Goal: Book appointment/travel/reservation

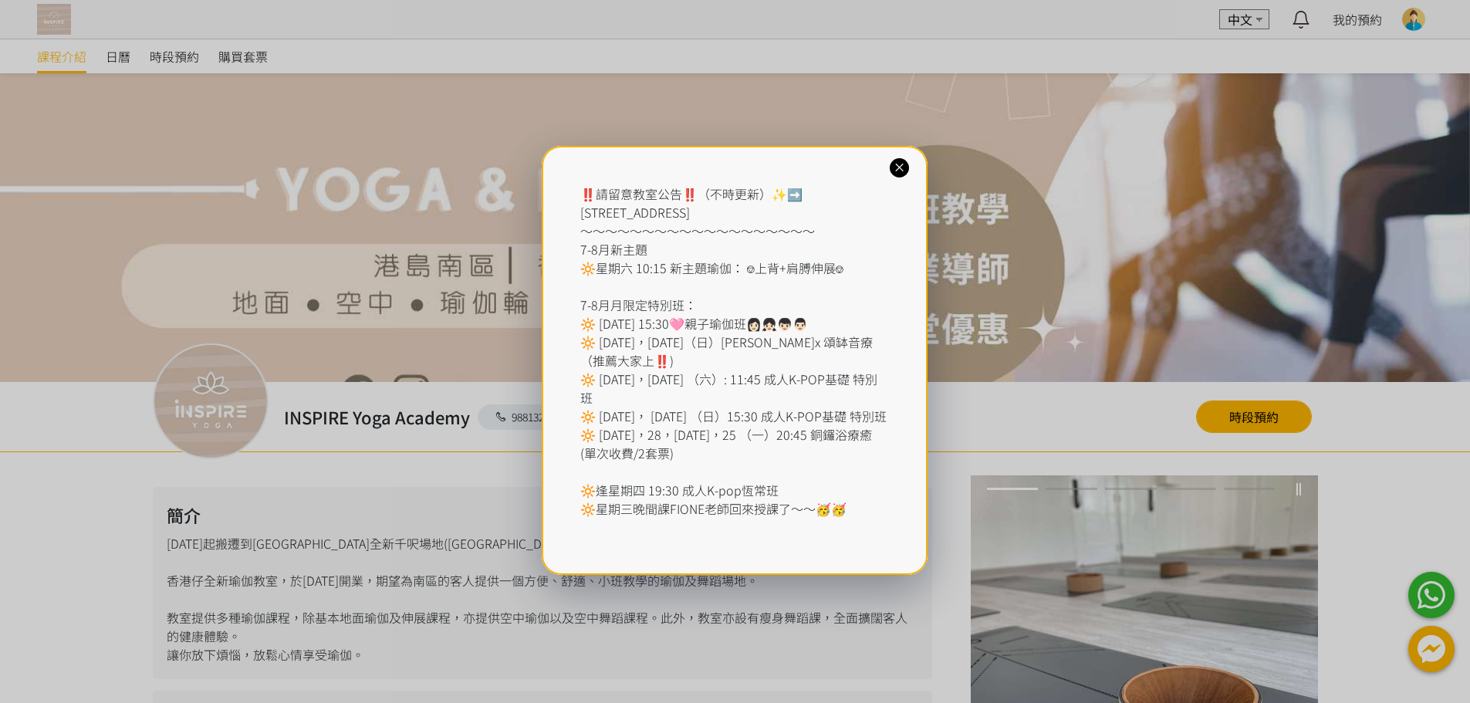
click at [908, 168] on div at bounding box center [899, 167] width 19 height 19
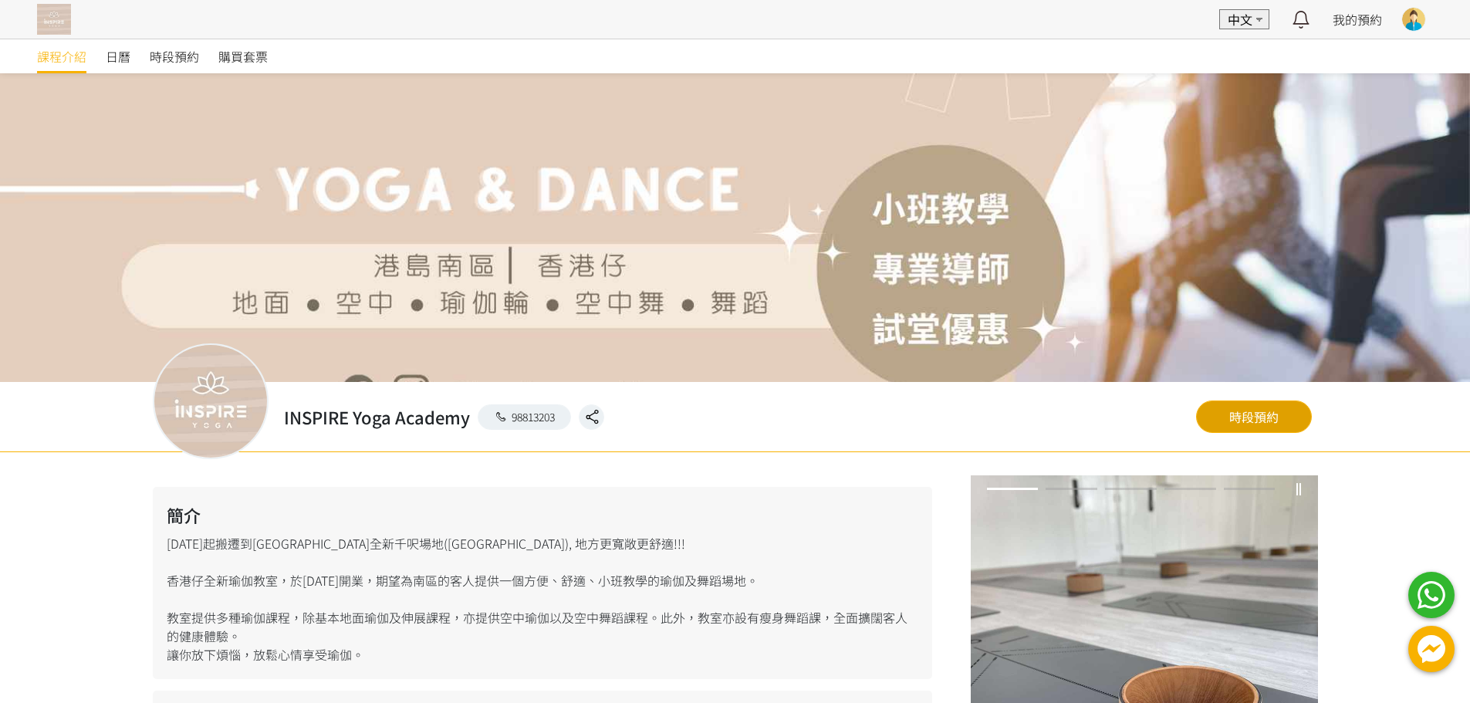
click at [1233, 422] on link "時段預約" at bounding box center [1254, 417] width 116 height 32
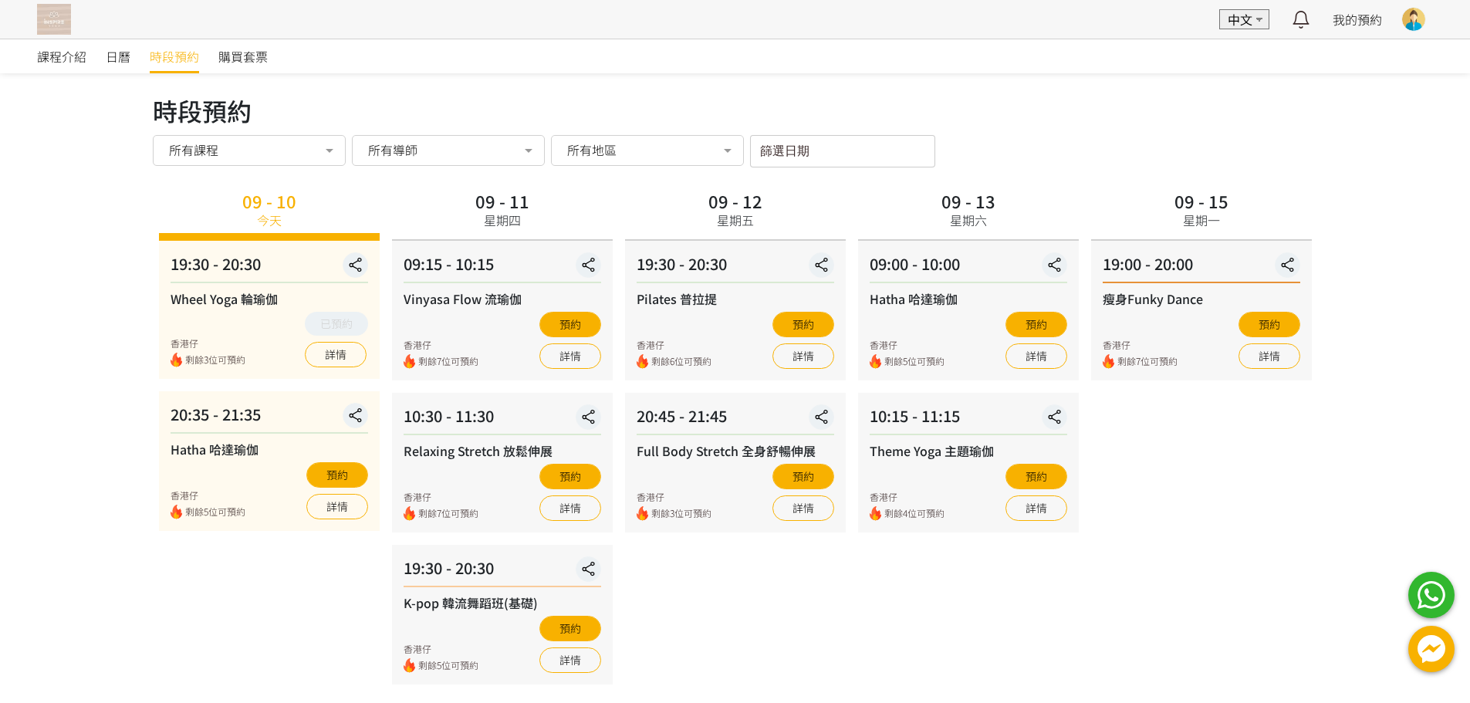
click at [822, 148] on input "篩選日期" at bounding box center [842, 151] width 185 height 32
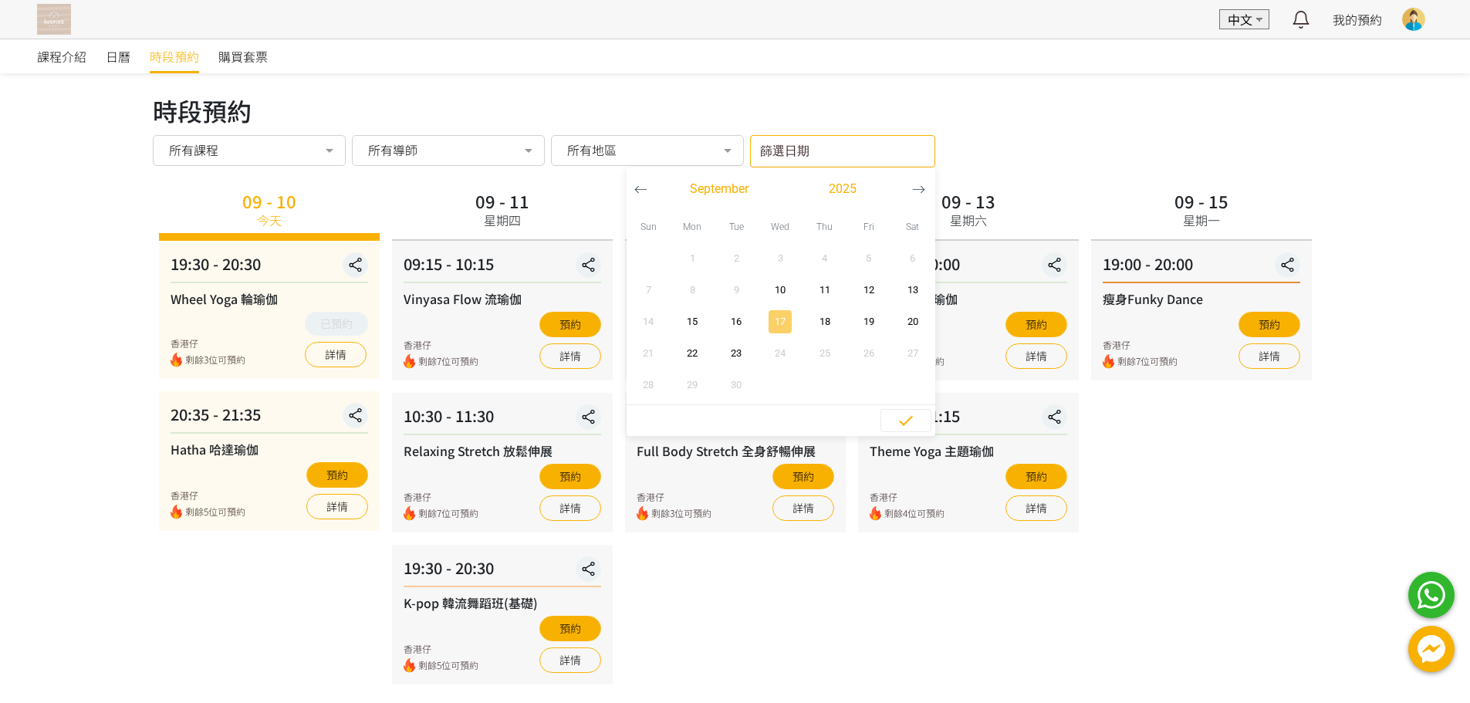
click at [778, 319] on span "17" at bounding box center [780, 321] width 35 height 15
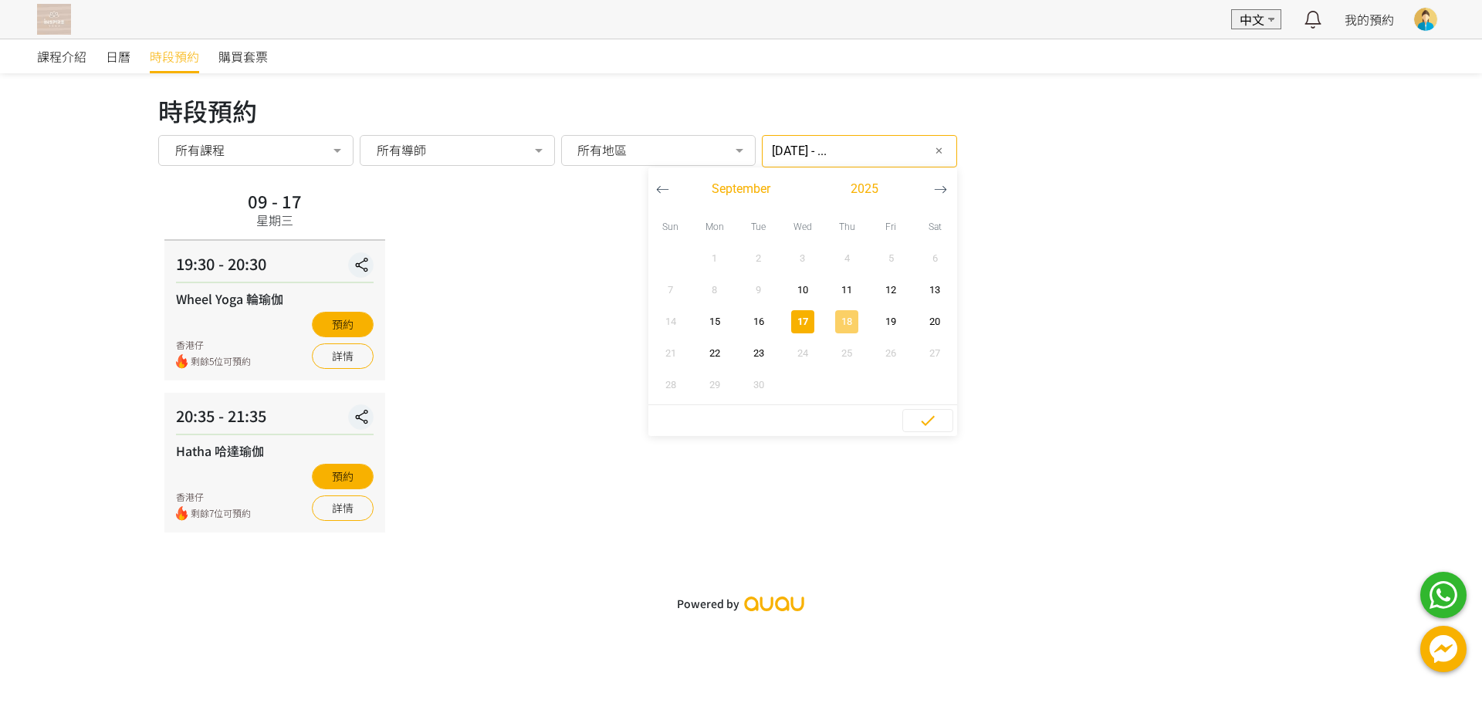
click at [831, 317] on span "18" at bounding box center [847, 321] width 35 height 15
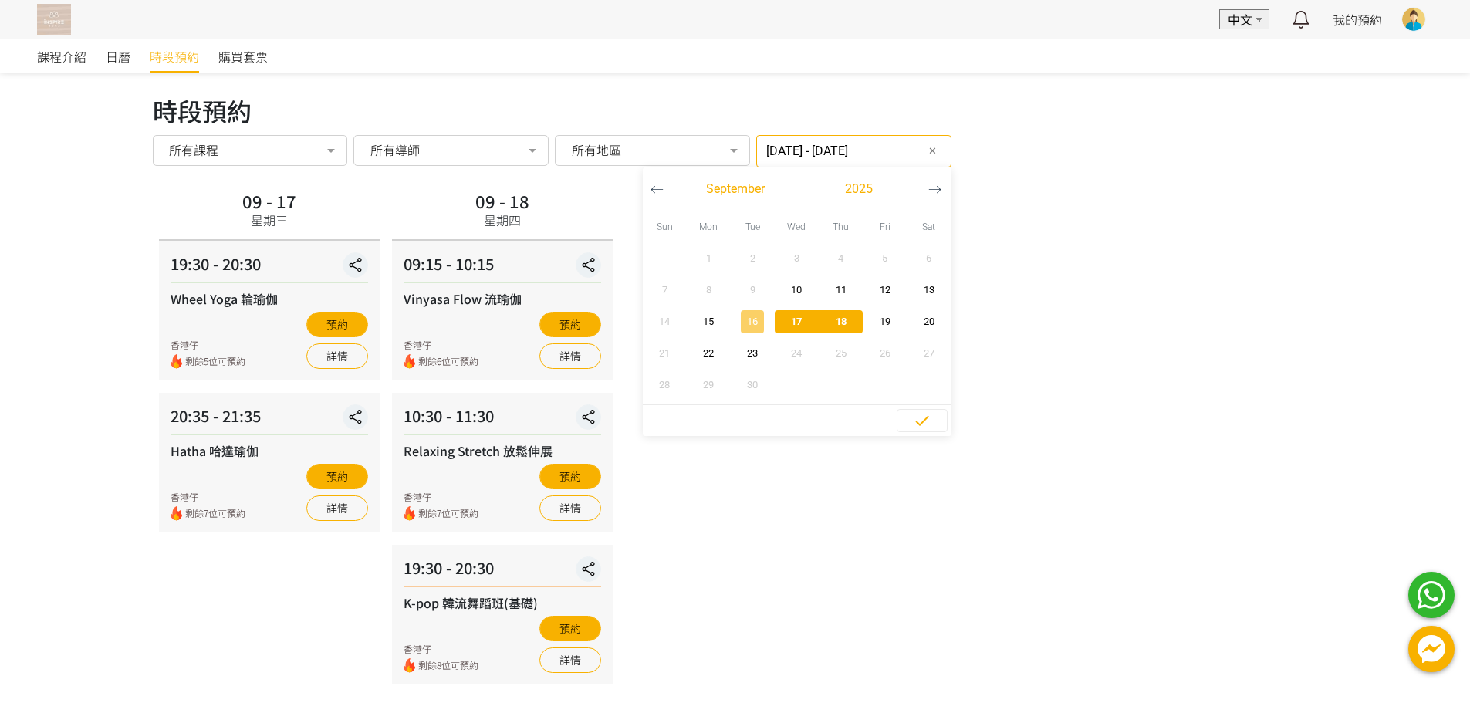
click at [736, 327] on span "16" at bounding box center [753, 321] width 35 height 15
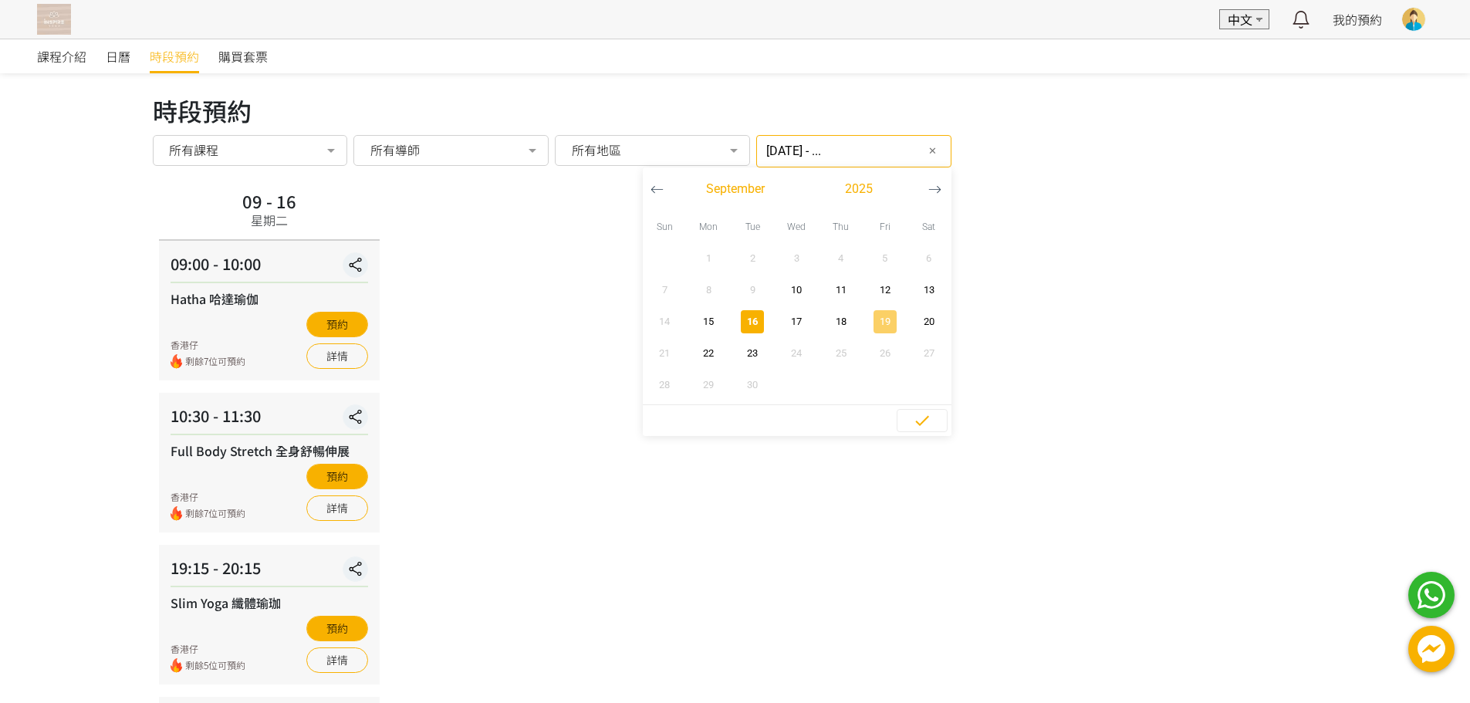
click at [868, 323] on span "19" at bounding box center [885, 321] width 35 height 15
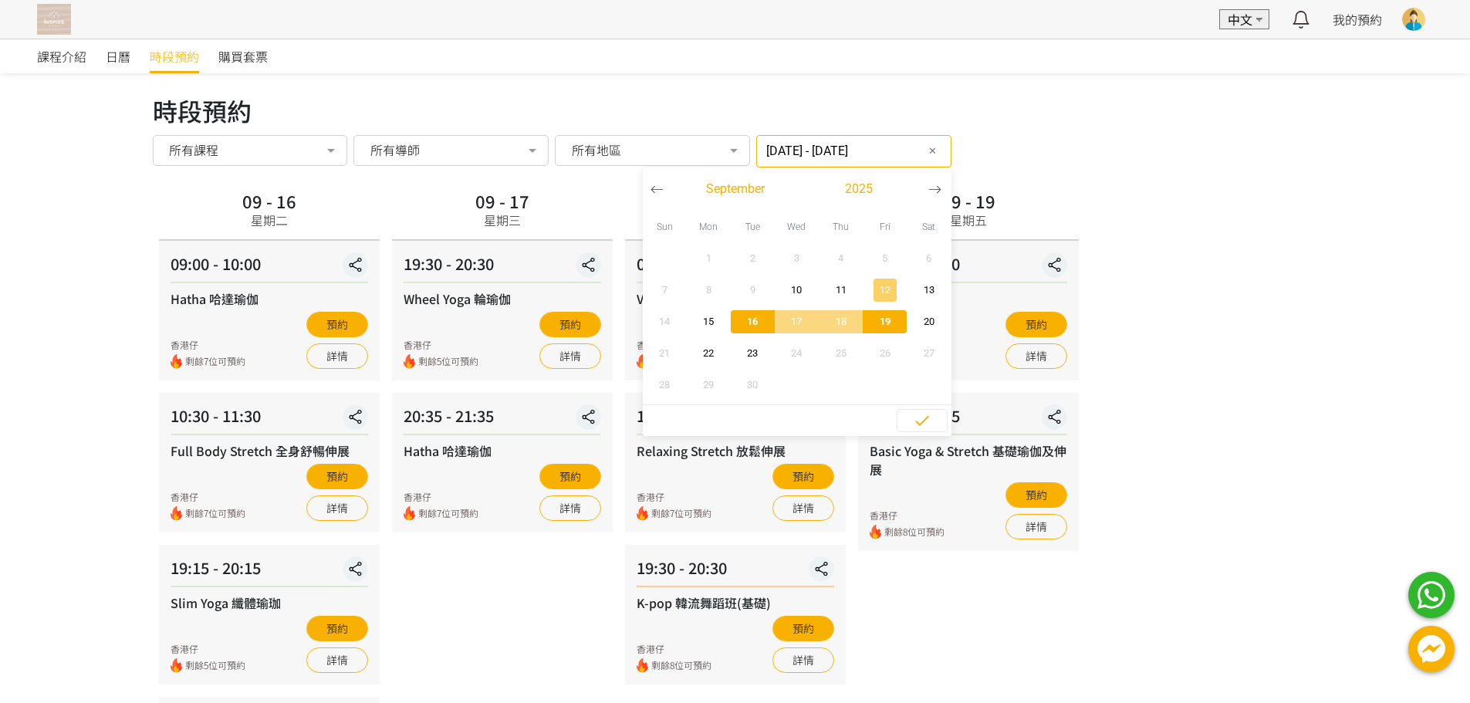
click at [872, 286] on span "12" at bounding box center [885, 290] width 35 height 15
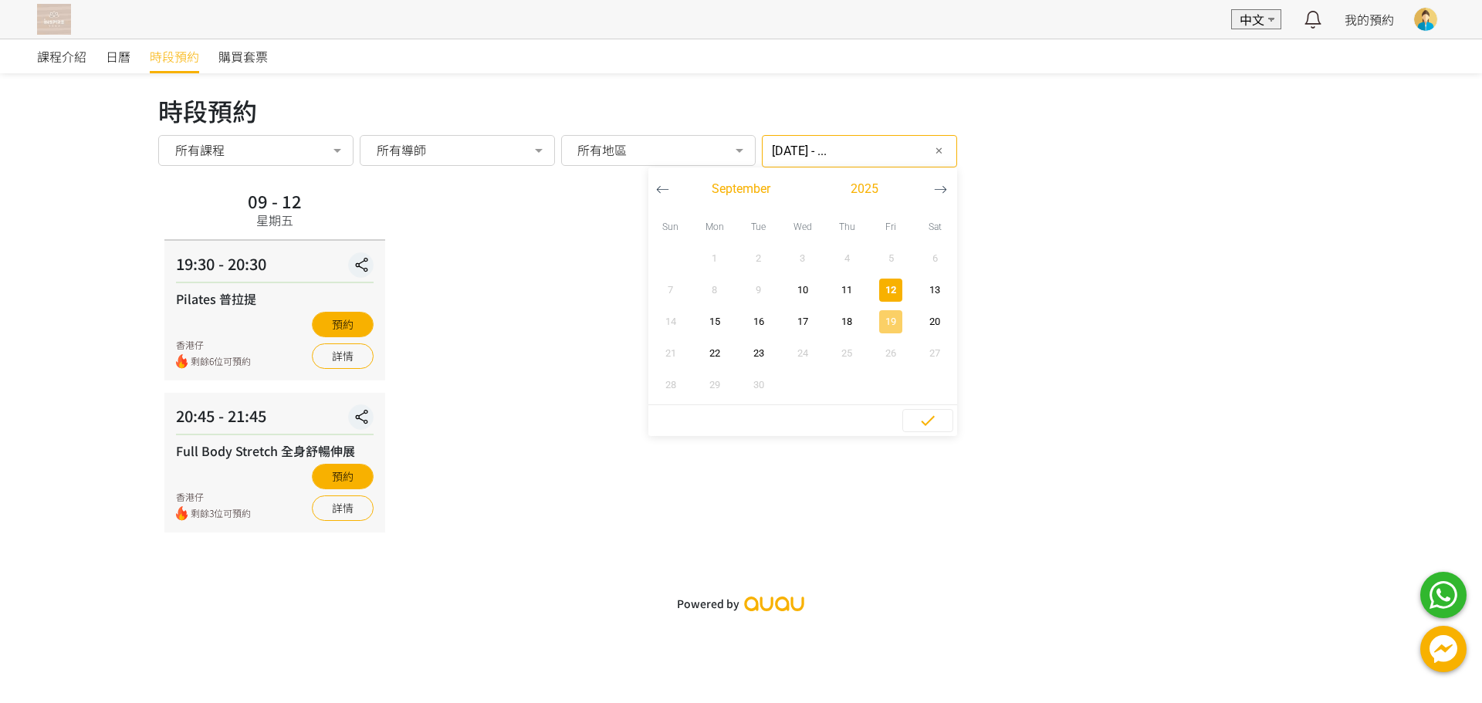
click at [874, 327] on span "19" at bounding box center [891, 321] width 35 height 15
type input "[DATE] - [DATE]"
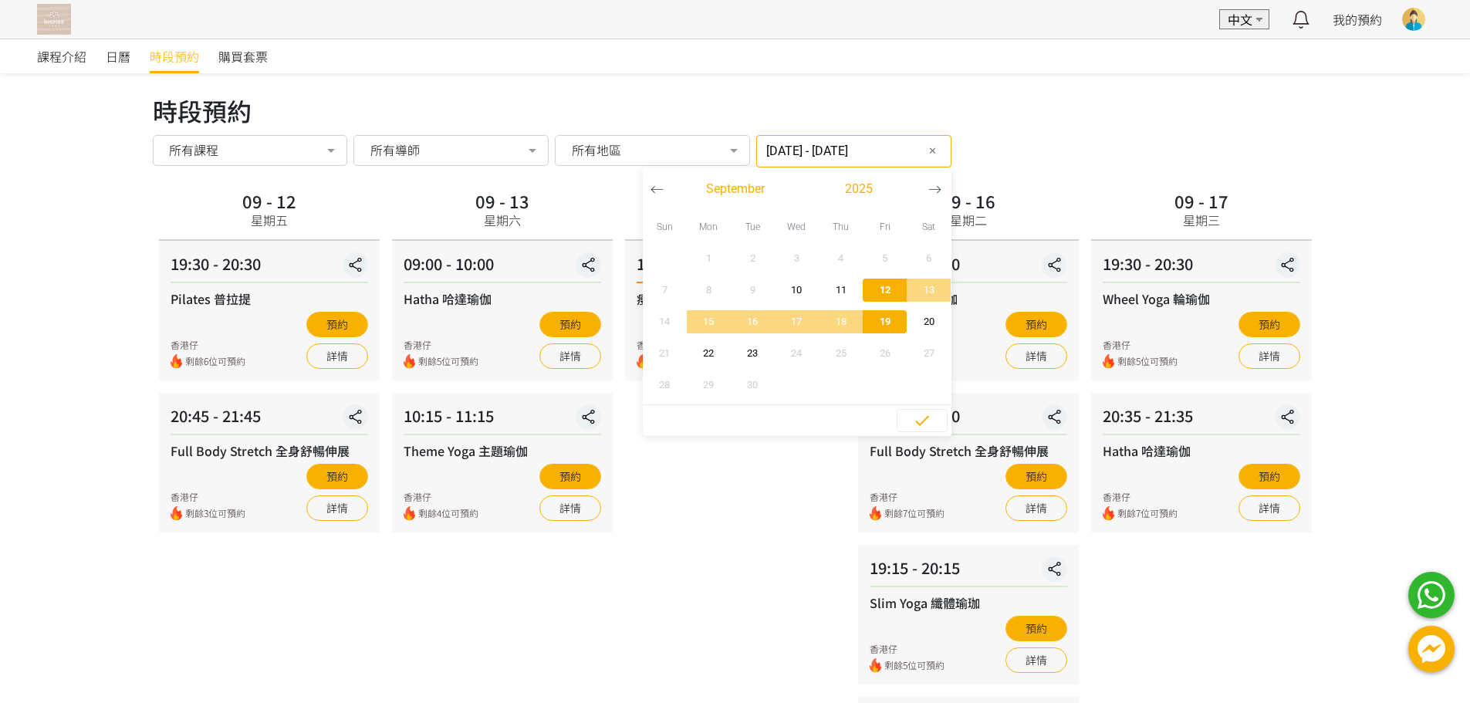
click at [582, 613] on div "09 - 13 星期六 09:00 - 10:00 Hatha 哈達瑜伽 香港仔 剩餘5位可預約 預約 詳情 10:15 - 11:15 Theme Yoga…" at bounding box center [502, 520] width 233 height 669
